Goal: Task Accomplishment & Management: Use online tool/utility

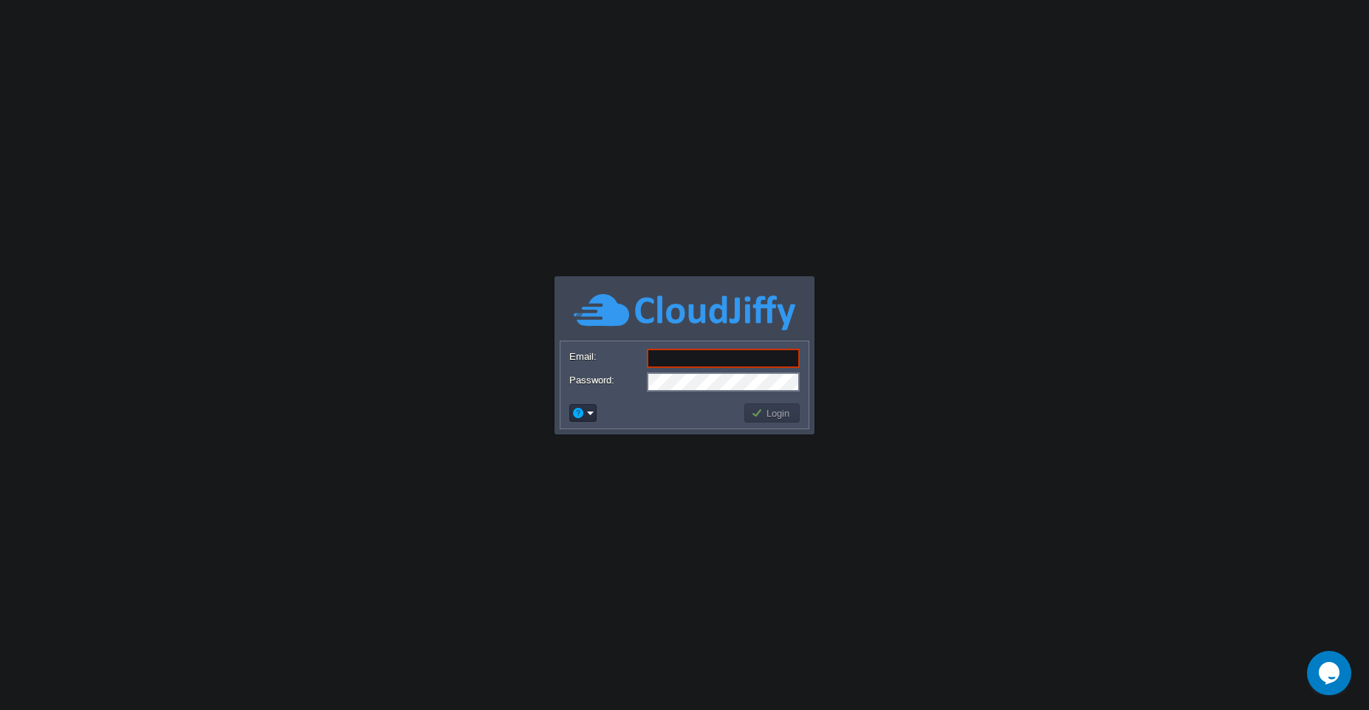
type input "[EMAIL_ADDRESS][DOMAIN_NAME]"
click at [756, 412] on button "Login" at bounding box center [772, 412] width 43 height 13
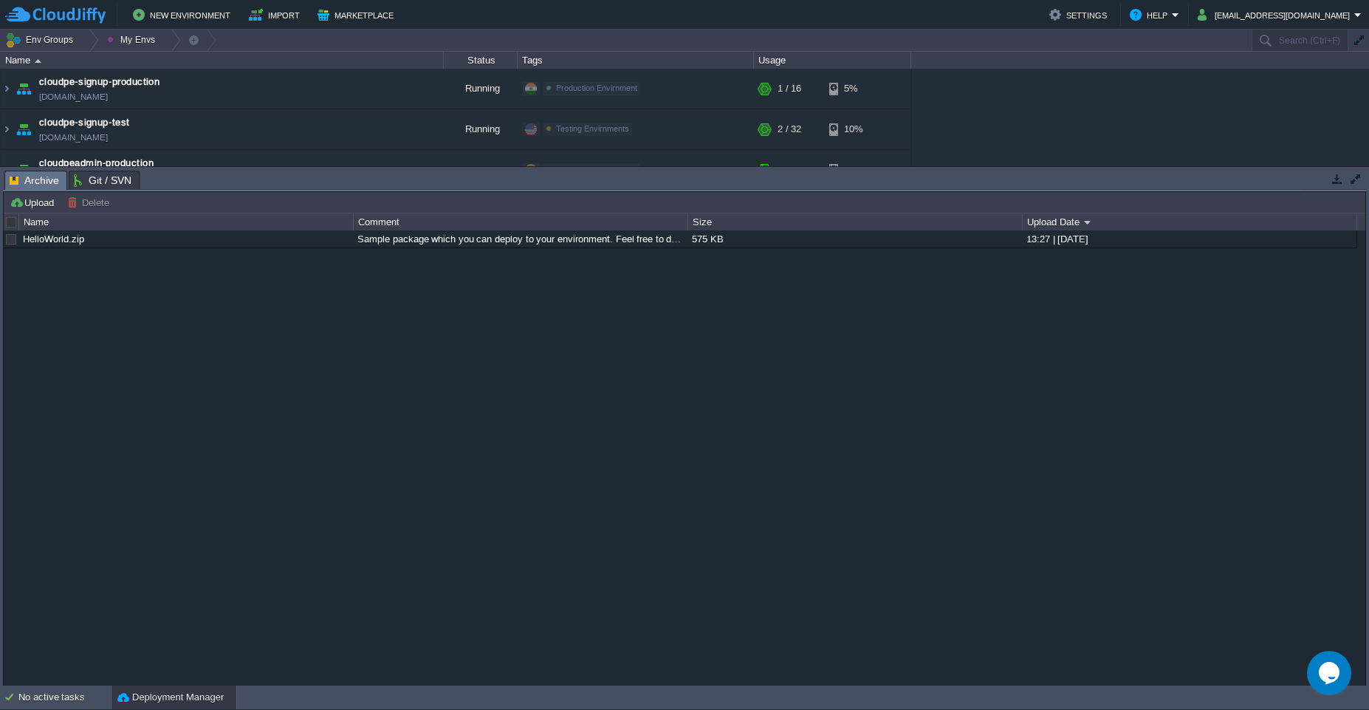
click at [721, 383] on div "HelloWorld.zip Sample package which you can deploy to your environment. Feel fr…" at bounding box center [685, 457] width 1362 height 455
click at [1332, 174] on button "button" at bounding box center [1337, 178] width 13 height 13
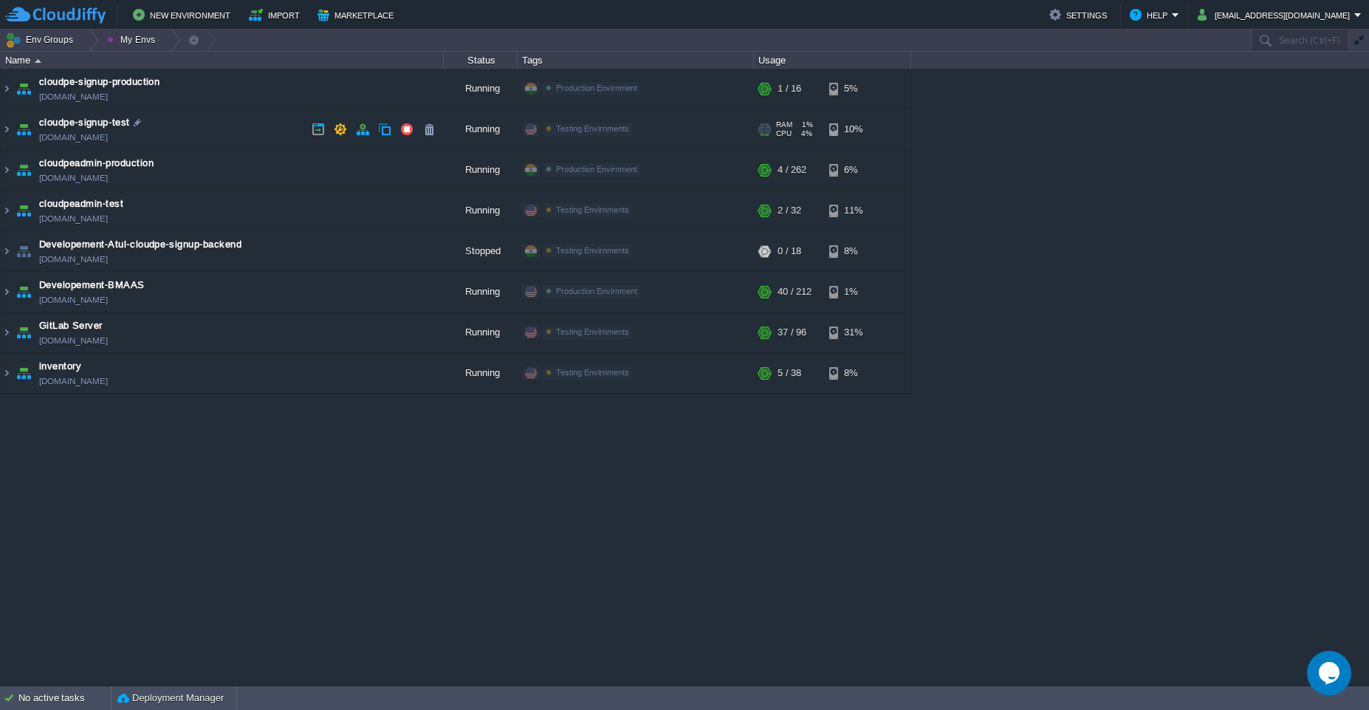
click at [243, 135] on td "cloudpe-signup-test [DOMAIN_NAME]" at bounding box center [222, 129] width 443 height 41
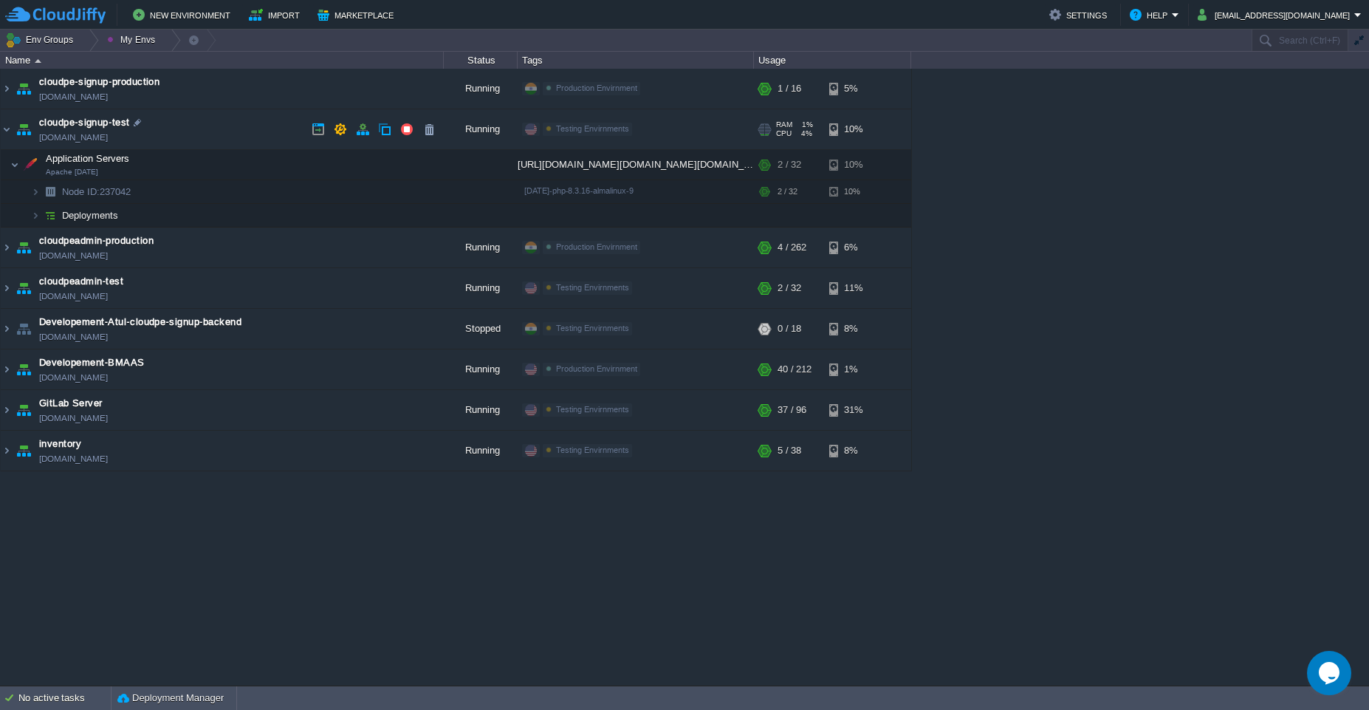
click at [243, 135] on td "cloudpe-signup-test [DOMAIN_NAME]" at bounding box center [222, 129] width 443 height 41
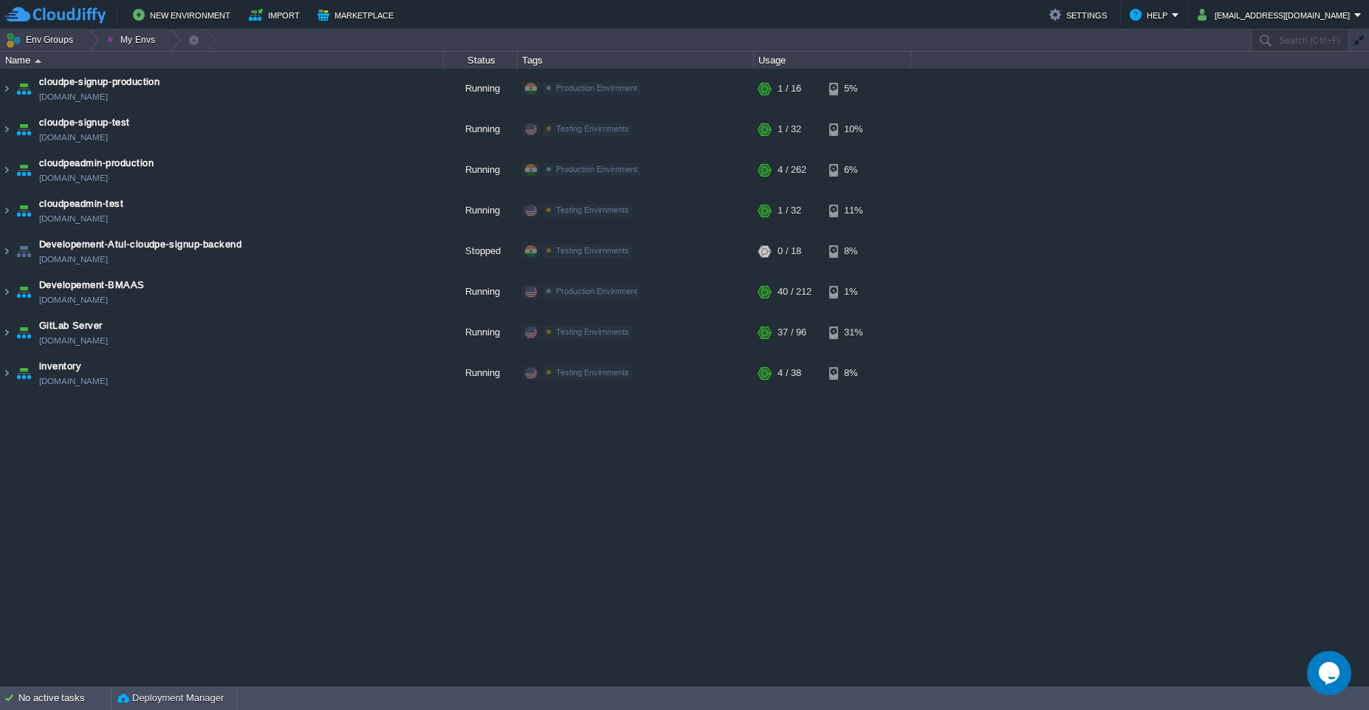
click at [1045, 223] on div "cloudpe website -developemeny environment [DOMAIN_NAME] Running [PERSON_NAME] +…" at bounding box center [684, 377] width 1369 height 617
click at [225, 122] on td "cloudpe-signup-test [DOMAIN_NAME]" at bounding box center [222, 129] width 443 height 41
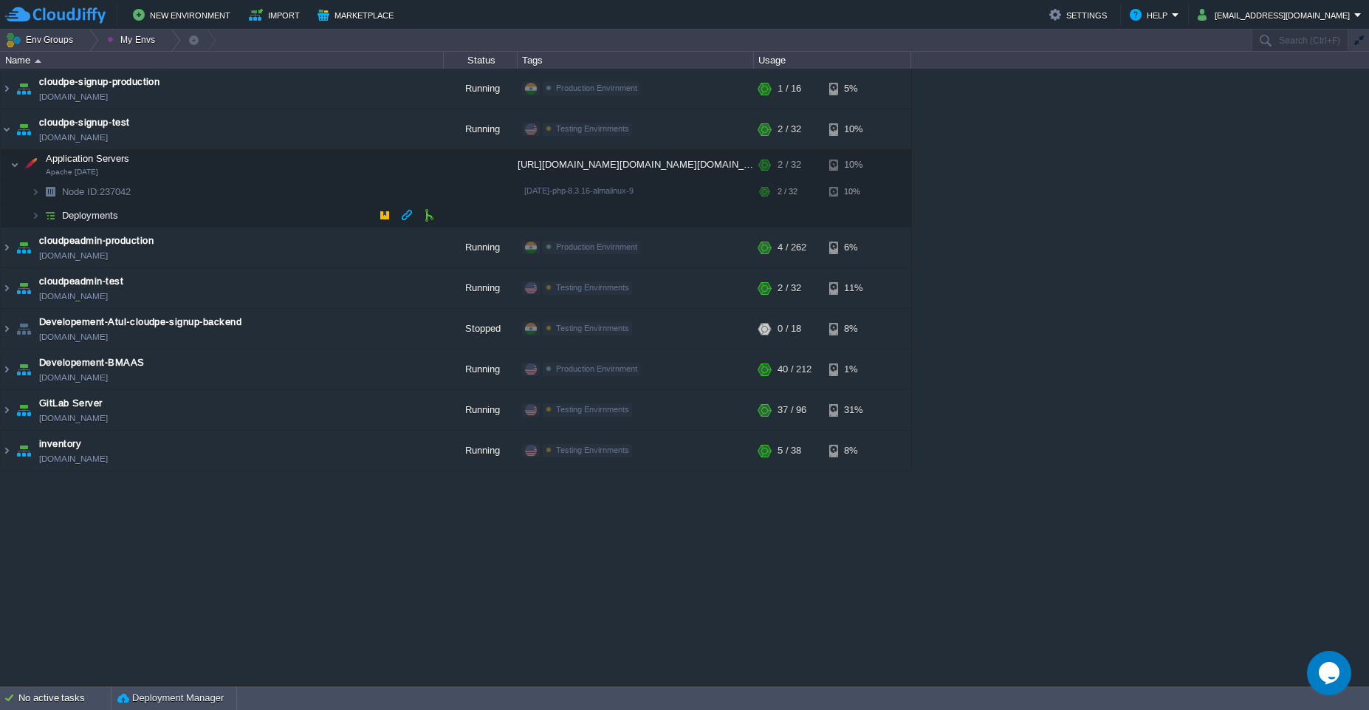
click at [272, 210] on td "Deployments" at bounding box center [222, 216] width 443 height 24
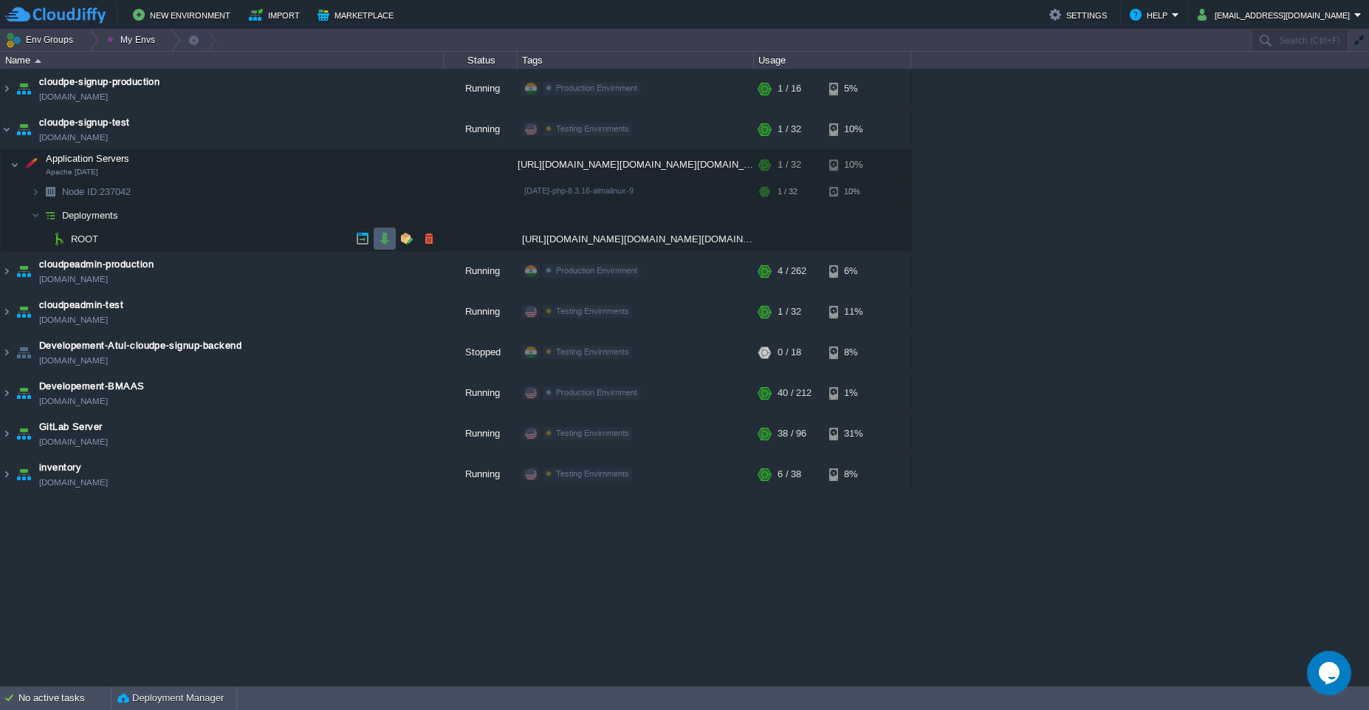
click at [381, 242] on button "button" at bounding box center [384, 238] width 13 height 13
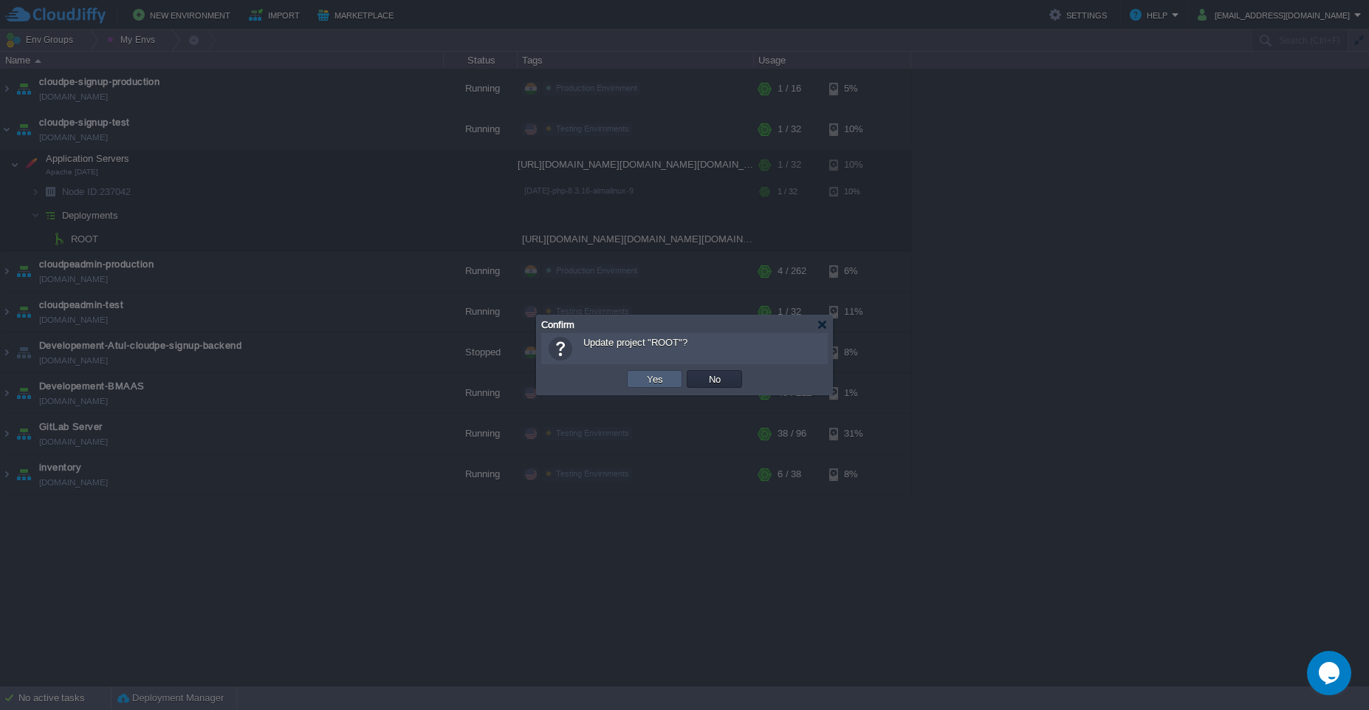
click at [636, 375] on td "Yes" at bounding box center [654, 379] width 55 height 18
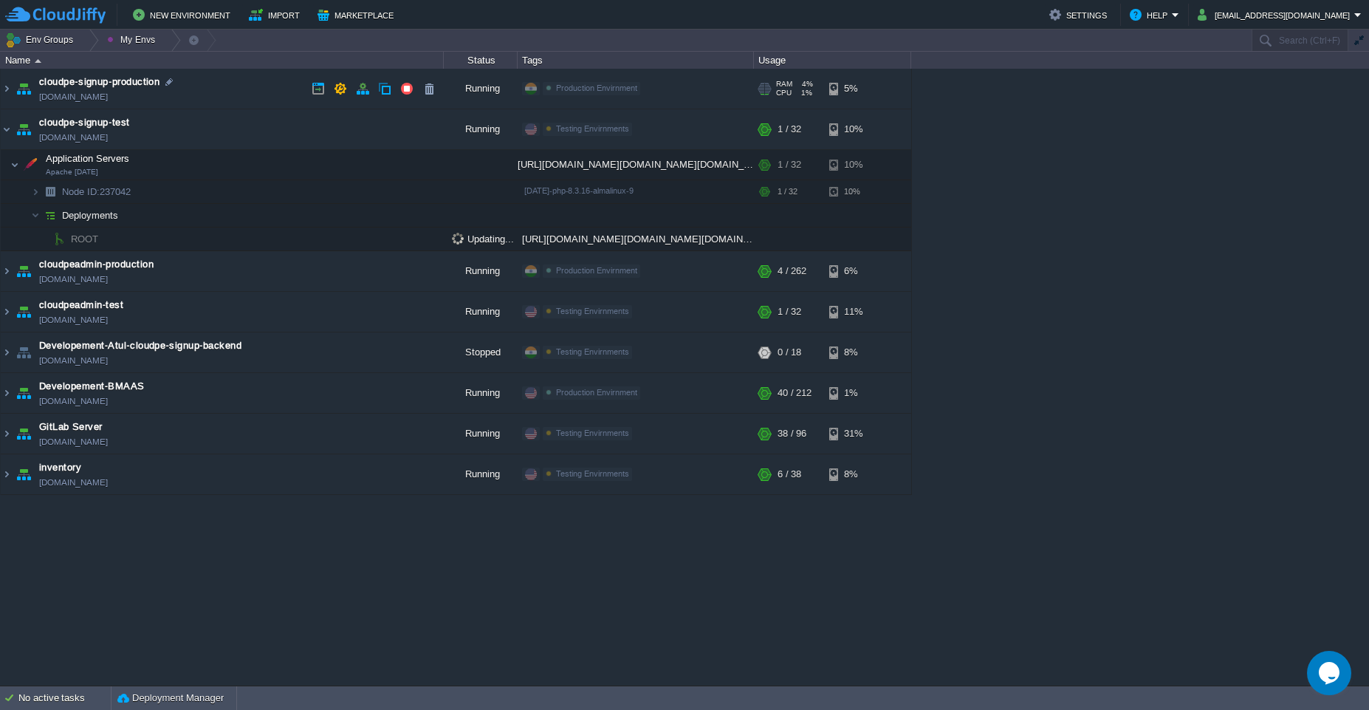
click at [249, 89] on td "cloudpe-signup-production [DOMAIN_NAME]" at bounding box center [222, 89] width 443 height 41
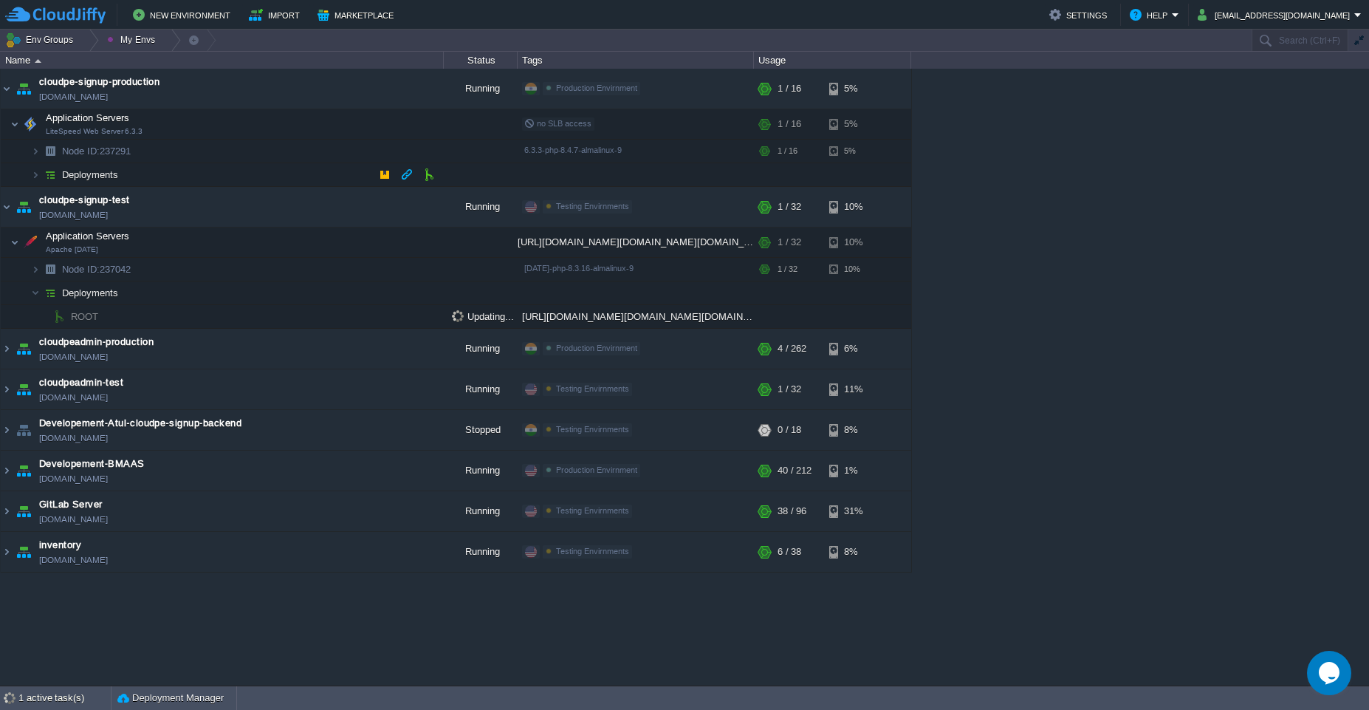
click at [264, 174] on td "Deployments" at bounding box center [222, 175] width 443 height 24
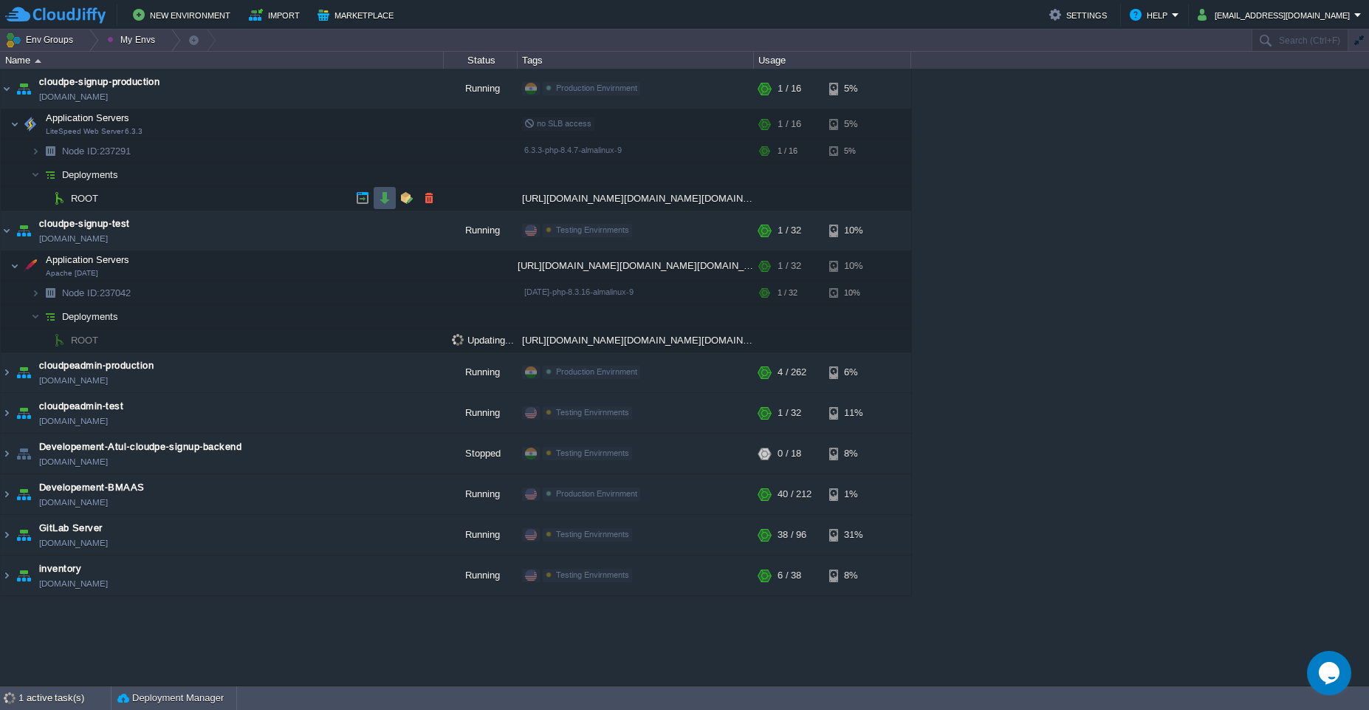
click at [379, 199] on button "button" at bounding box center [384, 197] width 13 height 13
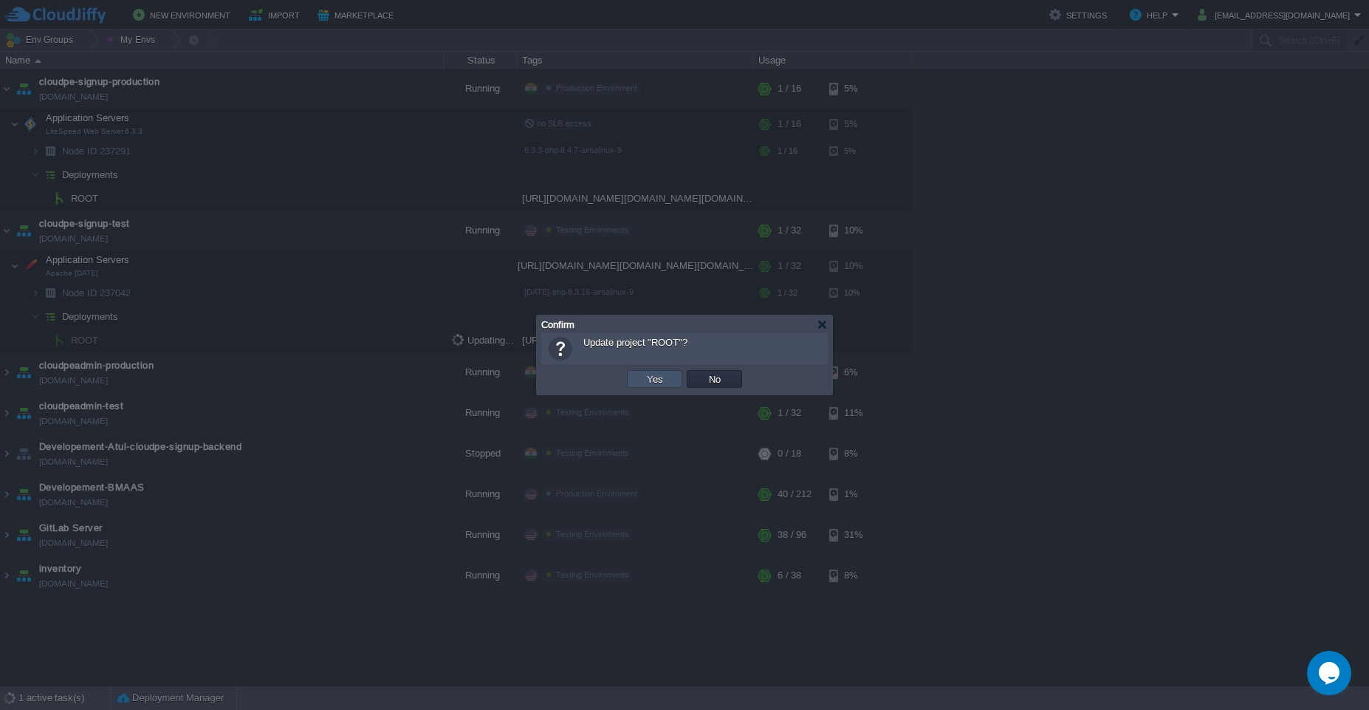
click at [648, 374] on button "Yes" at bounding box center [655, 378] width 25 height 13
